Goal: Check status: Check status

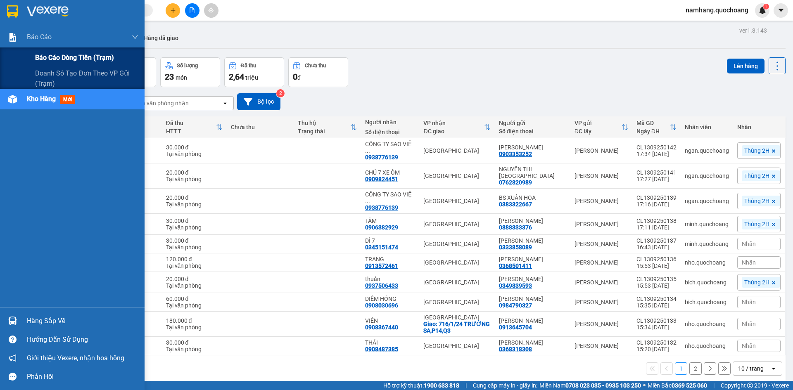
click at [47, 56] on span "Báo cáo dòng tiền (trạm)" at bounding box center [74, 57] width 79 height 10
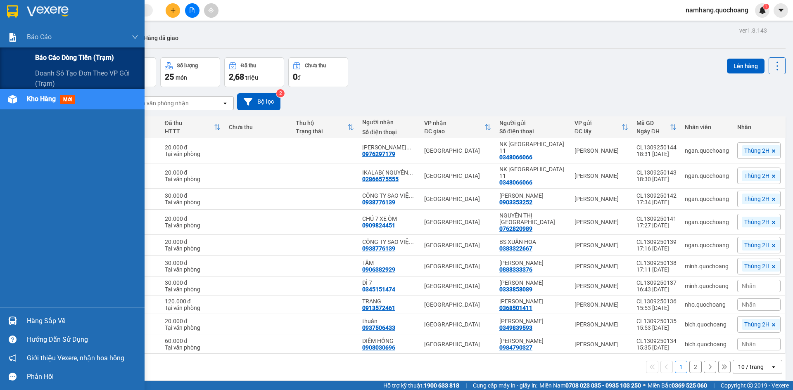
click at [57, 52] on div "Báo cáo dòng tiền (trạm)" at bounding box center [86, 57] width 103 height 21
